Goal: Task Accomplishment & Management: Manage account settings

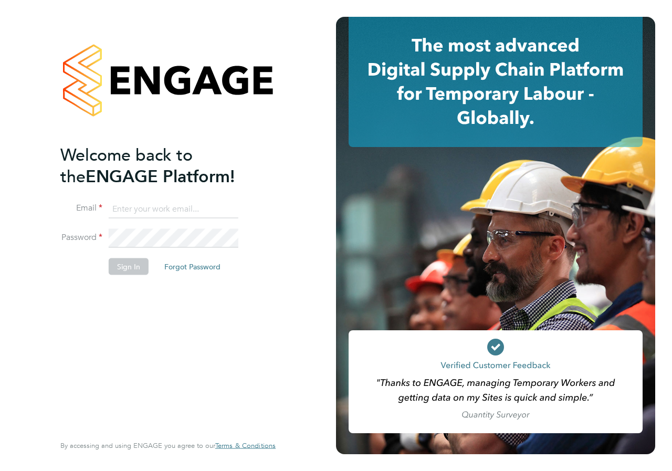
click at [157, 213] on input at bounding box center [174, 208] width 130 height 19
type input "danielle.croombs1@hays.com"
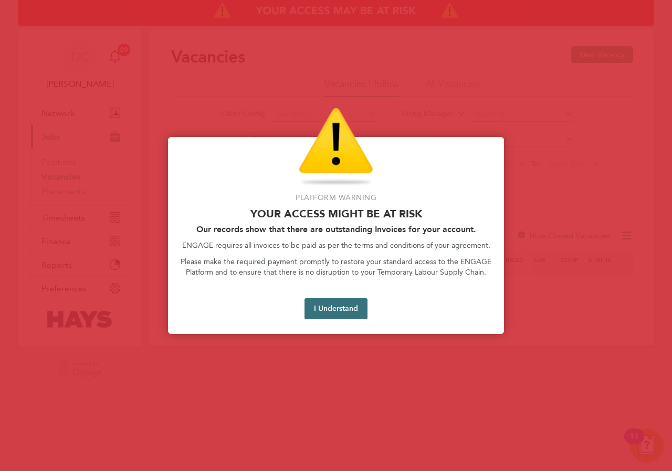
click at [333, 315] on button "I Understand" at bounding box center [335, 308] width 63 height 21
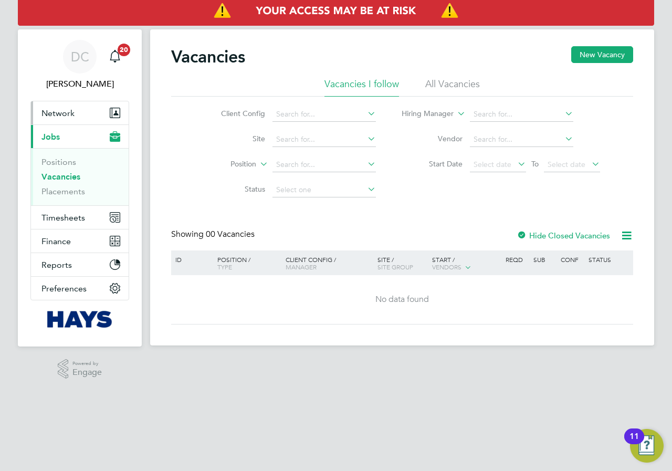
click at [59, 113] on span "Network" at bounding box center [57, 113] width 33 height 10
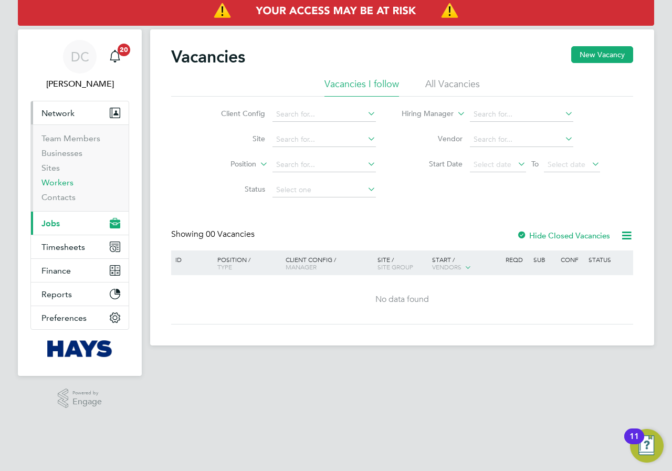
click at [69, 183] on link "Workers" at bounding box center [57, 182] width 32 height 10
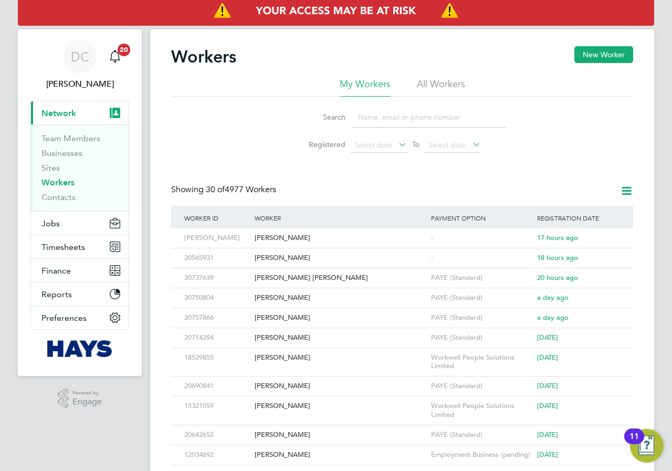
click at [400, 118] on input at bounding box center [429, 117] width 153 height 20
type input "mark hough"
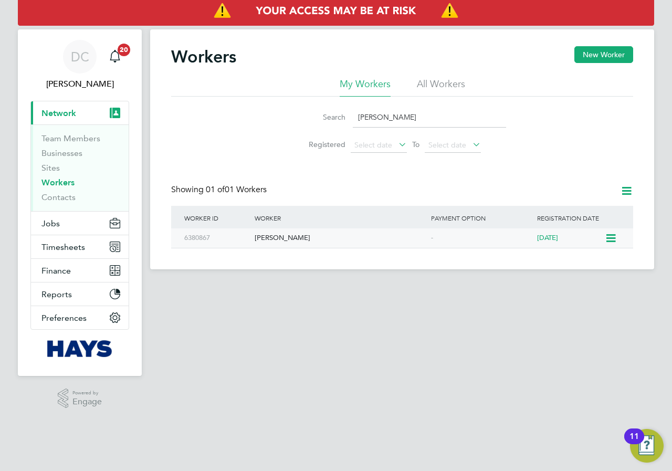
click at [294, 237] on div "[PERSON_NAME]" at bounding box center [340, 237] width 176 height 19
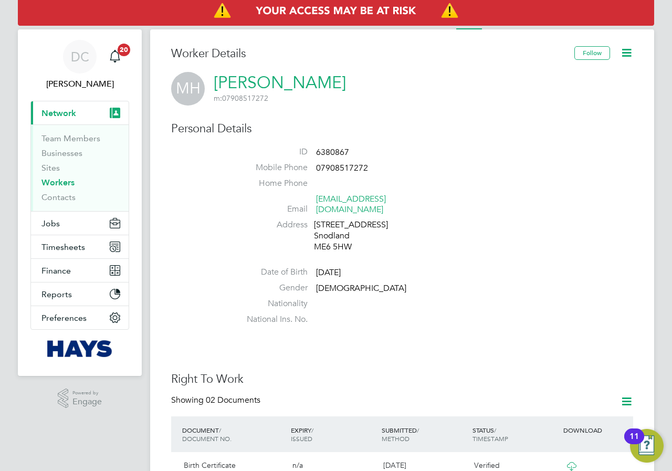
click at [626, 54] on icon at bounding box center [626, 52] width 13 height 13
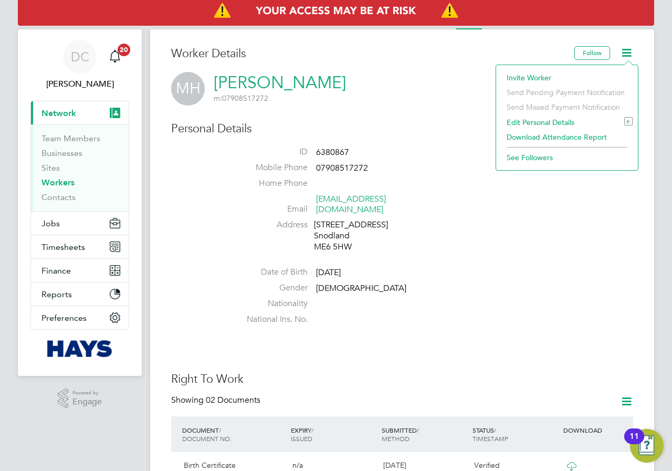
click at [433, 70] on div "Worker Details" at bounding box center [372, 59] width 403 height 26
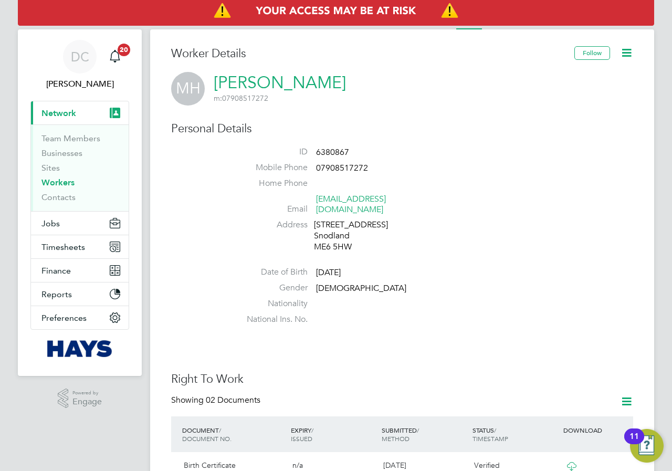
click at [626, 53] on icon at bounding box center [626, 52] width 13 height 13
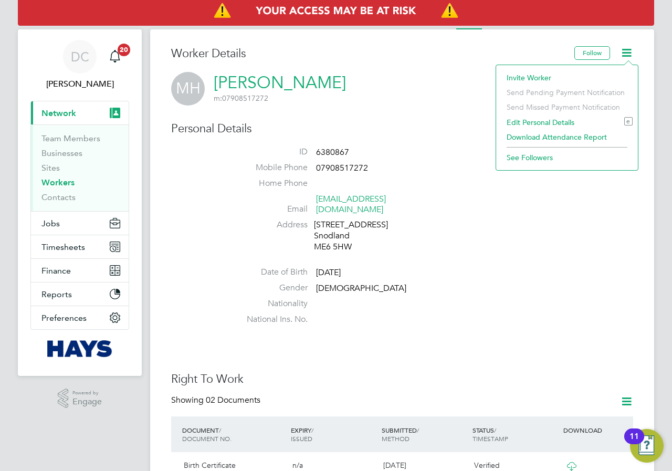
click at [302, 101] on span "m: 07908517272" at bounding box center [280, 97] width 132 height 9
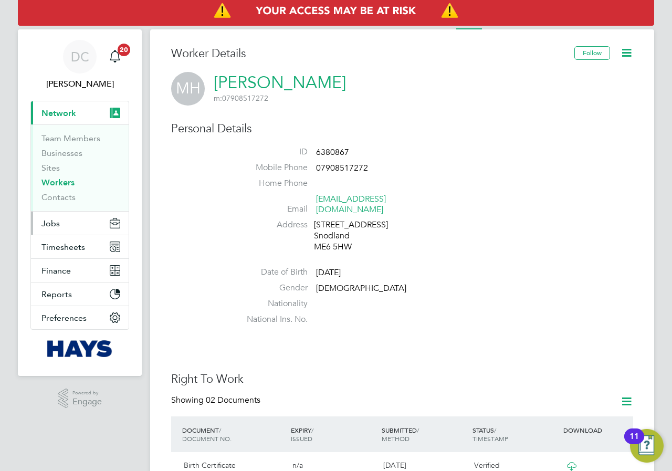
click at [54, 224] on span "Jobs" at bounding box center [50, 223] width 18 height 10
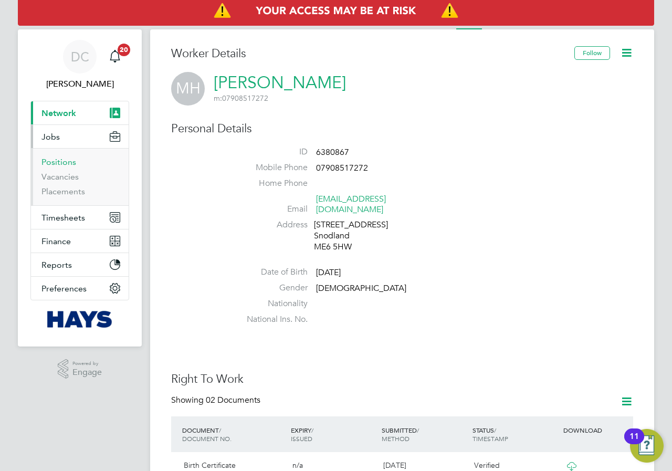
click at [55, 158] on link "Positions" at bounding box center [58, 162] width 35 height 10
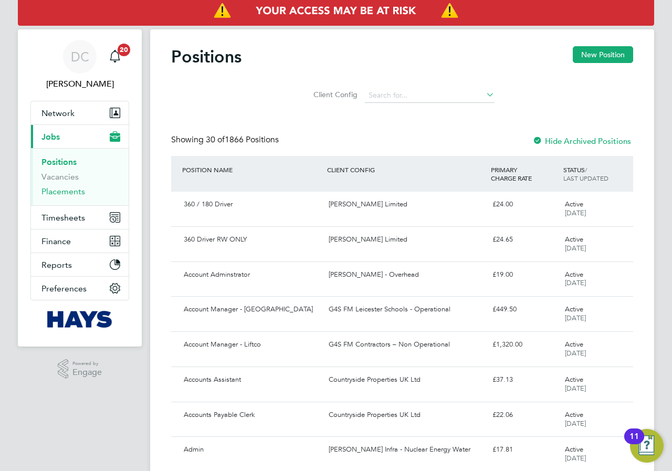
click at [61, 189] on link "Placements" at bounding box center [63, 191] width 44 height 10
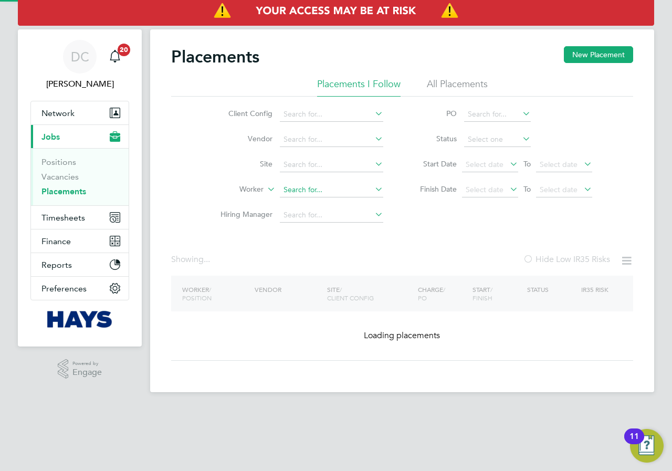
click at [291, 187] on input at bounding box center [331, 190] width 103 height 15
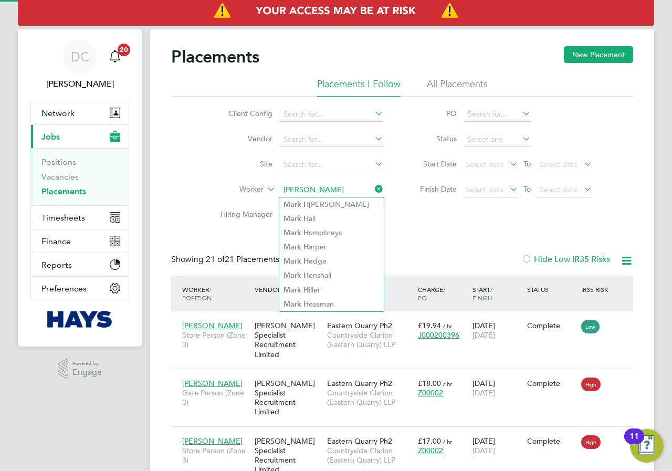
click at [316, 205] on li "Mark H oughton" at bounding box center [331, 204] width 104 height 14
type input "[PERSON_NAME]"
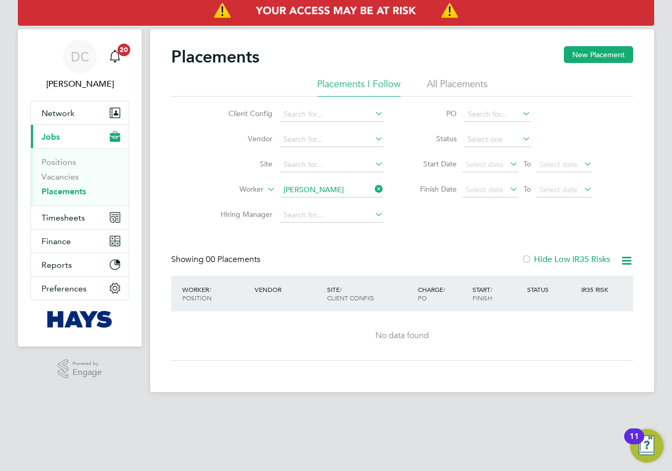
click at [445, 76] on div "Placements New Placement" at bounding box center [402, 61] width 462 height 31
click at [445, 82] on li "All Placements" at bounding box center [457, 87] width 61 height 19
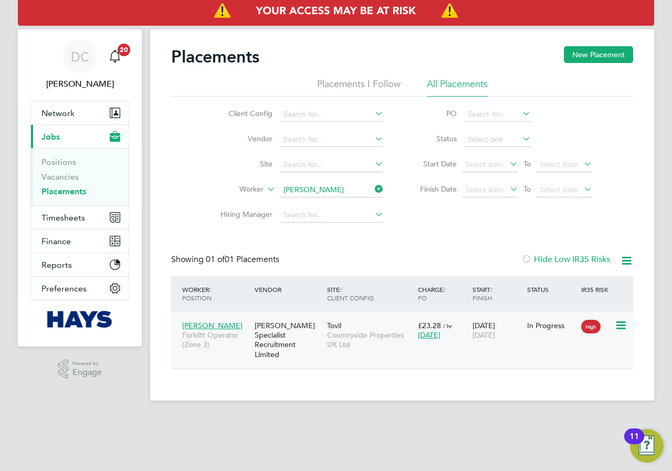
click at [208, 327] on span "[PERSON_NAME]" at bounding box center [212, 325] width 60 height 9
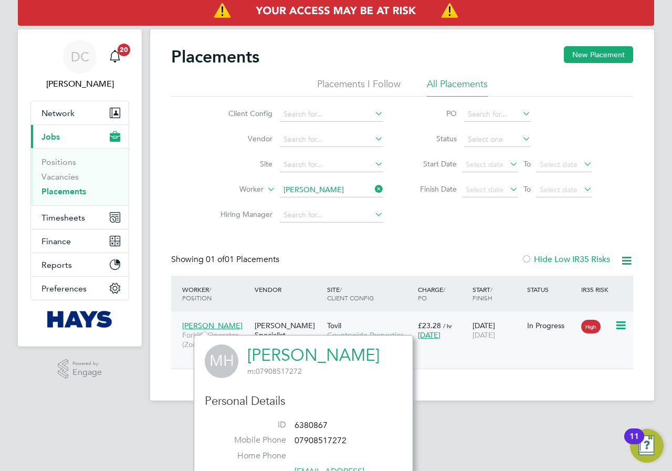
click at [284, 323] on div "[PERSON_NAME] Specialist Recruitment Limited" at bounding box center [288, 339] width 72 height 49
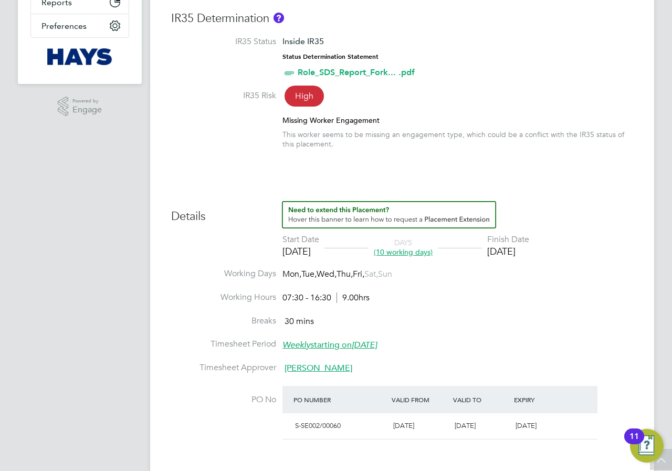
scroll to position [350, 0]
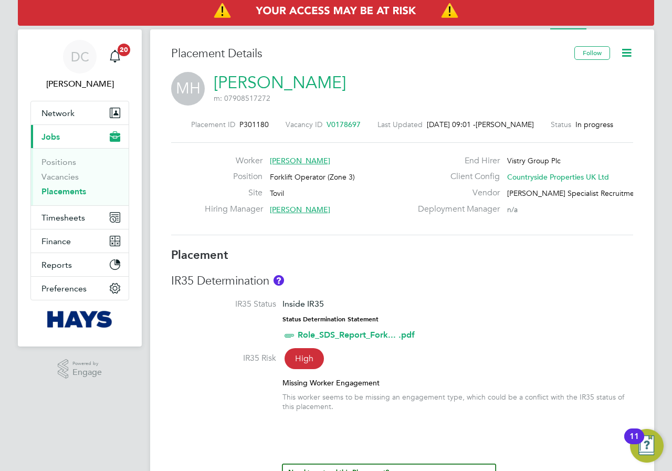
click at [625, 54] on icon at bounding box center [626, 52] width 13 height 13
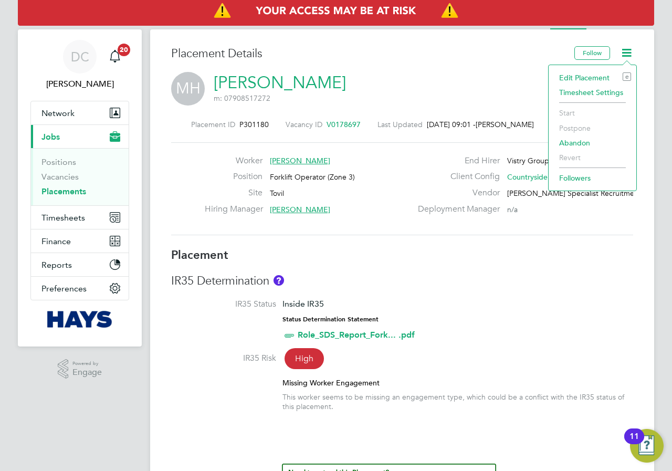
click at [495, 61] on h3 "Placement Details" at bounding box center [368, 53] width 395 height 15
